Goal: Task Accomplishment & Management: Use online tool/utility

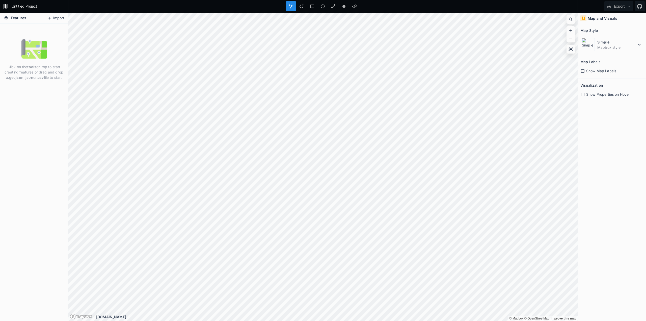
click at [55, 19] on button "Import" at bounding box center [56, 18] width 22 height 8
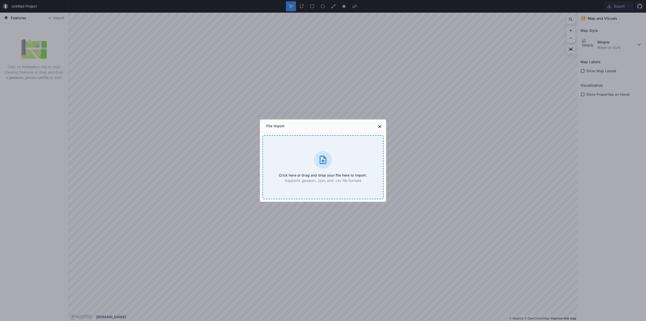
click at [322, 178] on p "Supports .geojson, .json, and .csv file formats" at bounding box center [323, 180] width 88 height 5
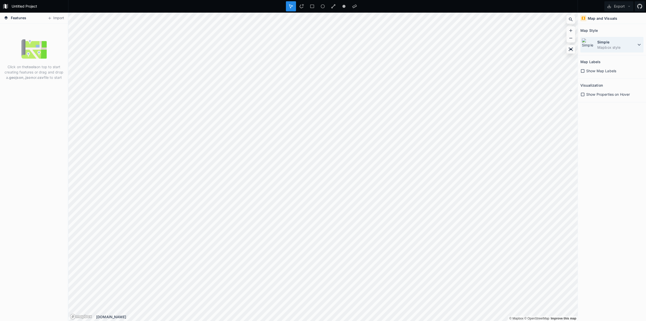
click at [601, 45] on dd "Mapbox style" at bounding box center [617, 47] width 39 height 5
click at [41, 52] on img at bounding box center [33, 48] width 25 height 25
click at [59, 17] on button "Import" at bounding box center [56, 18] width 22 height 8
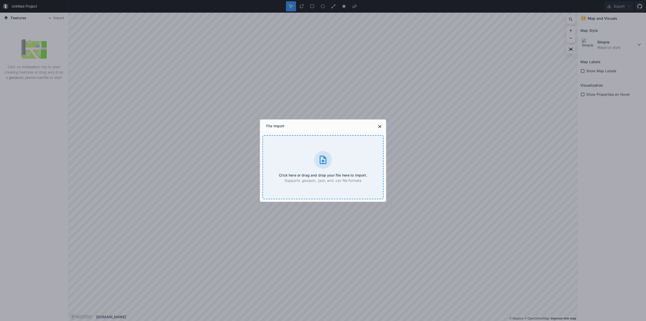
click at [288, 159] on div "Click here or drag and drop your file here to import. Supports .geojson, .json,…" at bounding box center [323, 167] width 121 height 64
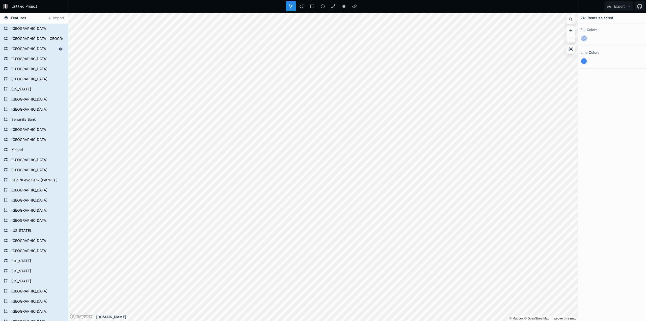
click at [24, 49] on form "[GEOGRAPHIC_DATA]" at bounding box center [33, 49] width 47 height 8
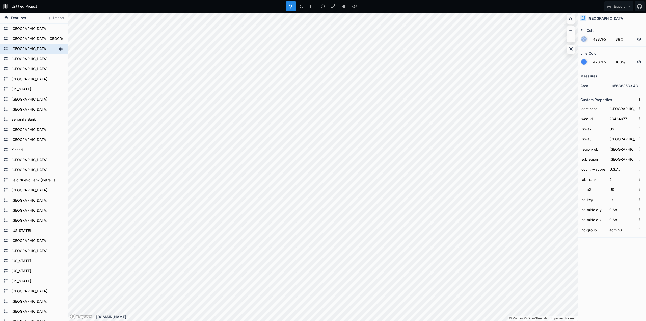
click at [58, 48] on icon at bounding box center [60, 49] width 5 height 5
click at [59, 49] on icon at bounding box center [61, 49] width 4 height 4
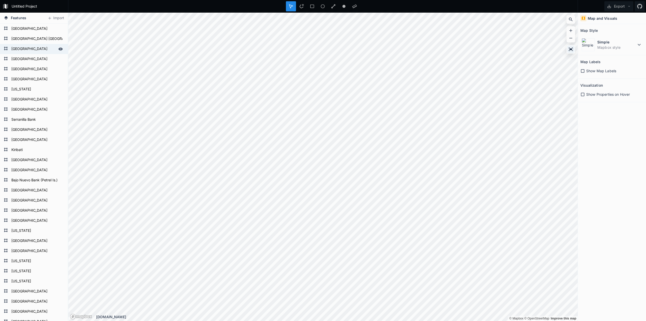
click at [573, 48] on icon at bounding box center [571, 48] width 4 height 3
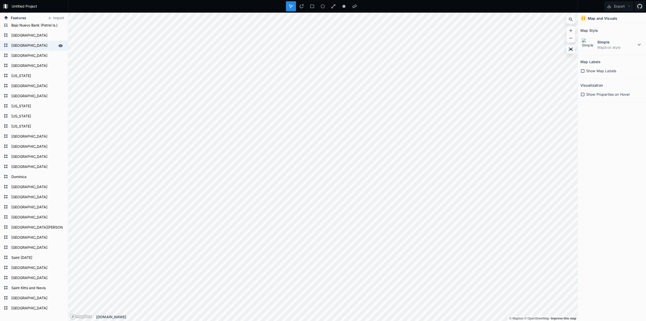
scroll to position [227, 0]
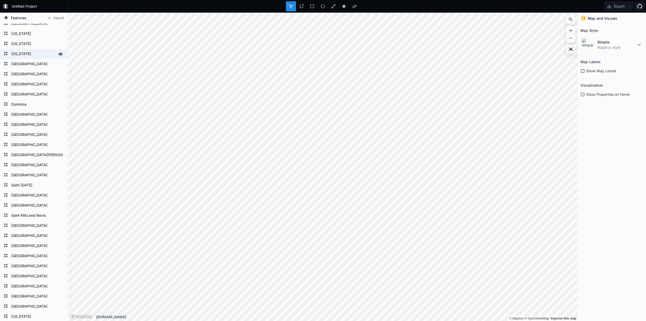
click at [39, 55] on form "[US_STATE]" at bounding box center [33, 54] width 47 height 8
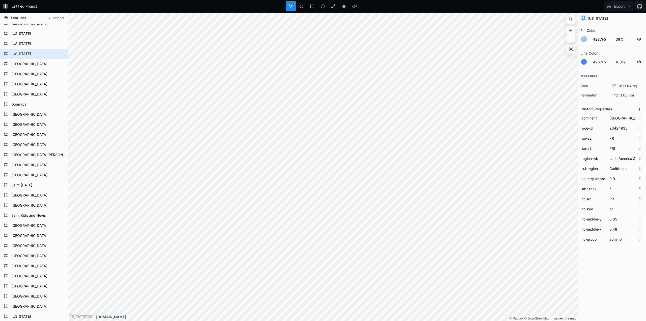
click at [587, 39] on div at bounding box center [585, 39] width 6 height 6
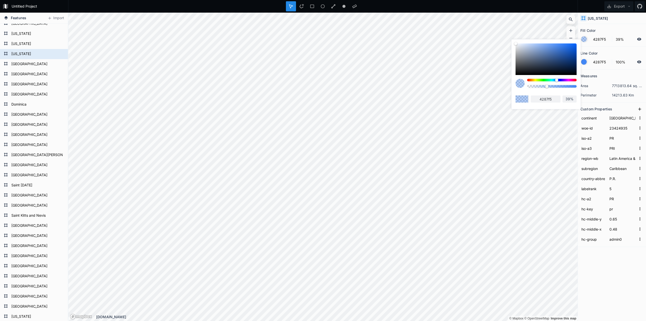
click at [587, 39] on div at bounding box center [585, 39] width 6 height 6
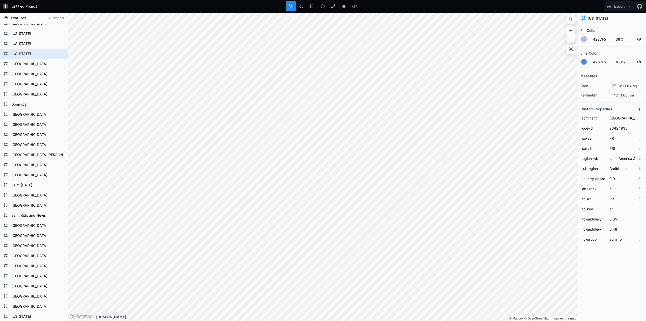
click at [593, 91] on dl "perimeter 14213.63 Km" at bounding box center [612, 94] width 63 height 9
